Goal: Information Seeking & Learning: Understand process/instructions

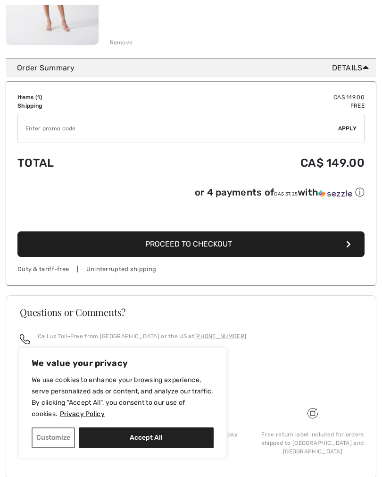
scroll to position [238, 0]
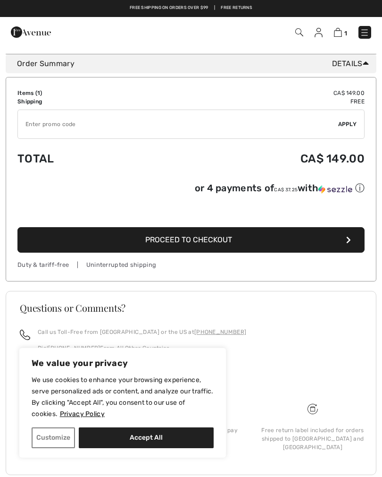
click at [112, 448] on button "Accept All" at bounding box center [146, 437] width 135 height 21
checkbox input "true"
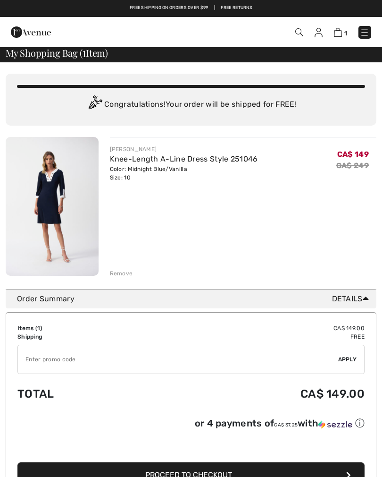
scroll to position [0, 0]
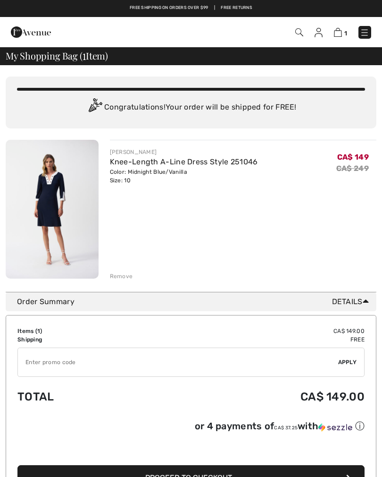
click at [369, 32] on img at bounding box center [364, 32] width 9 height 9
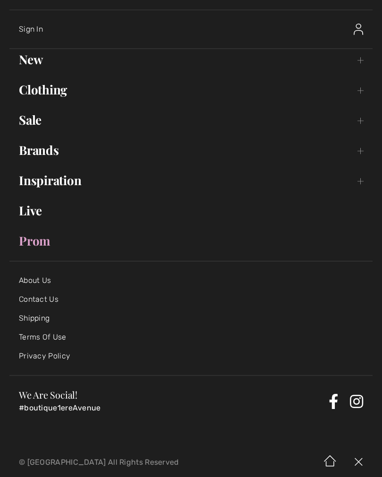
scroll to position [33, 0]
click at [27, 319] on link "Shipping" at bounding box center [34, 318] width 31 height 9
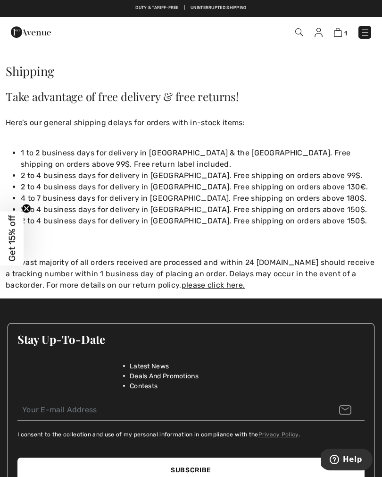
click at [320, 262] on p "The vast majority of all orders received are processed and within 24 [DOMAIN_NA…" at bounding box center [191, 274] width 371 height 34
